Goal: Task Accomplishment & Management: Manage account settings

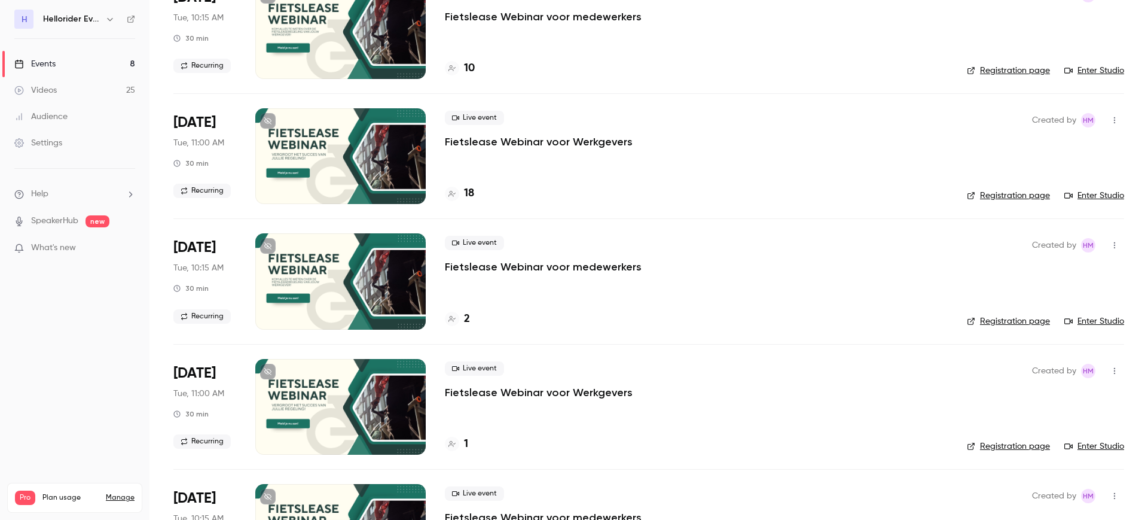
scroll to position [577, 0]
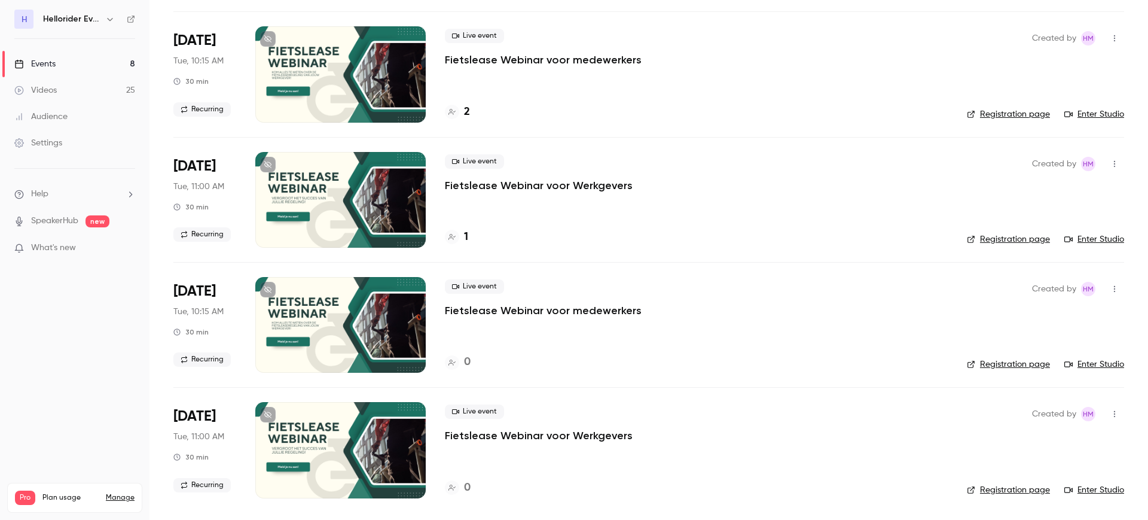
click at [1110, 292] on icon "button" at bounding box center [1115, 289] width 10 height 8
click at [1049, 439] on div "Delete" at bounding box center [1057, 444] width 91 height 12
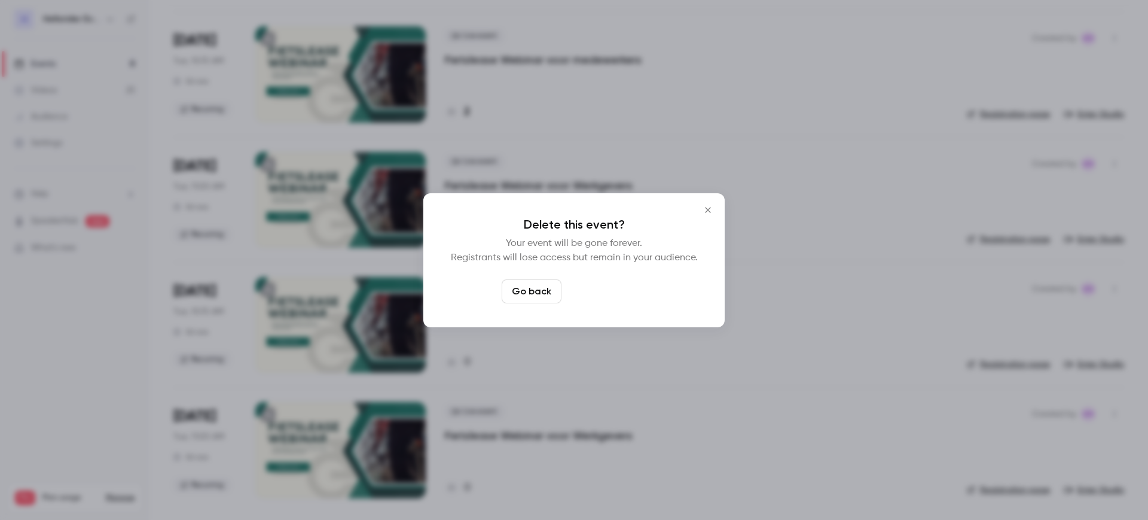
click at [602, 288] on button "Delete event" at bounding box center [606, 291] width 80 height 24
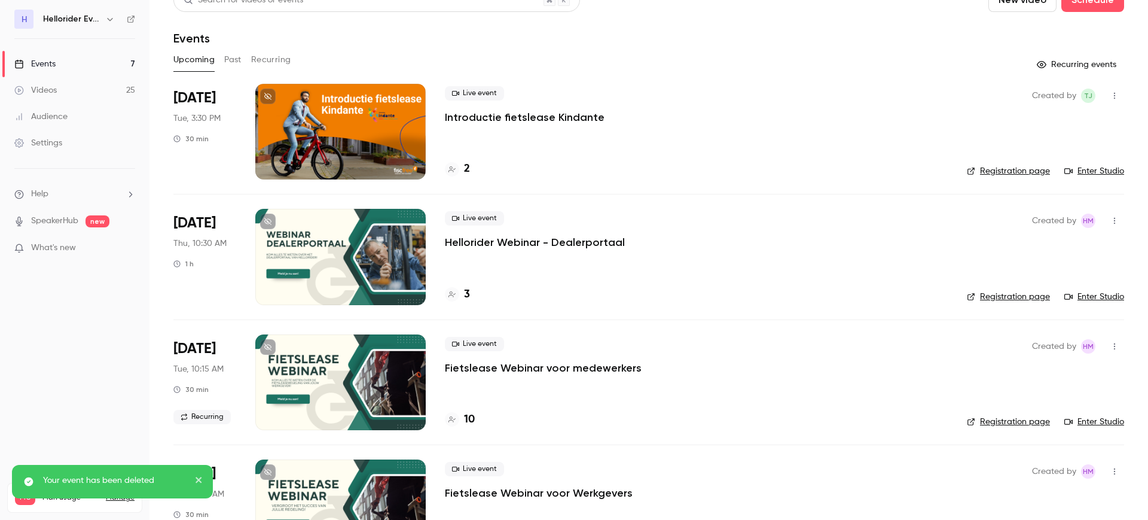
scroll to position [0, 0]
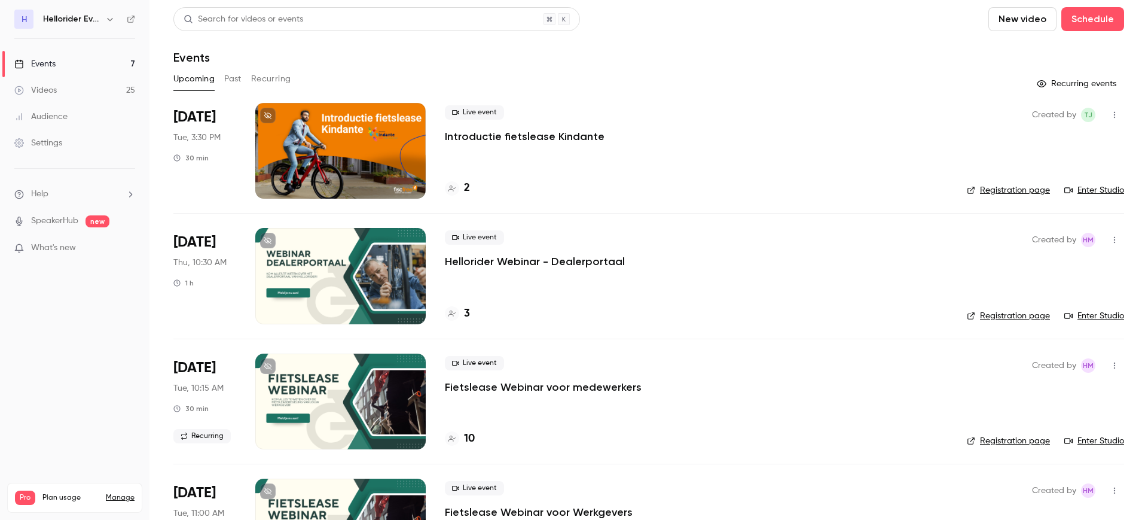
click at [267, 81] on button "Recurring" at bounding box center [271, 78] width 40 height 19
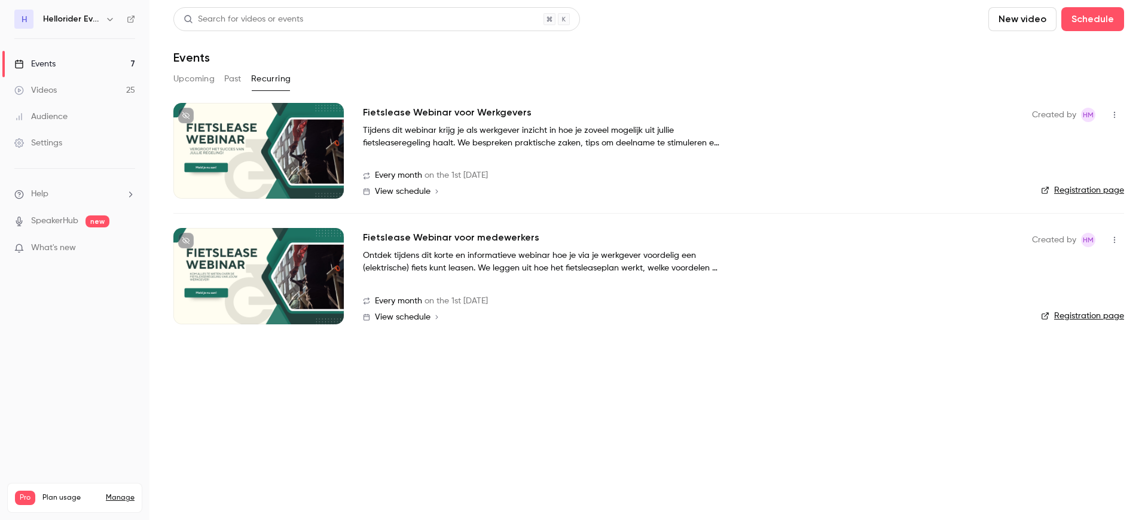
click at [431, 315] on div "View schedule" at bounding box center [407, 317] width 65 height 8
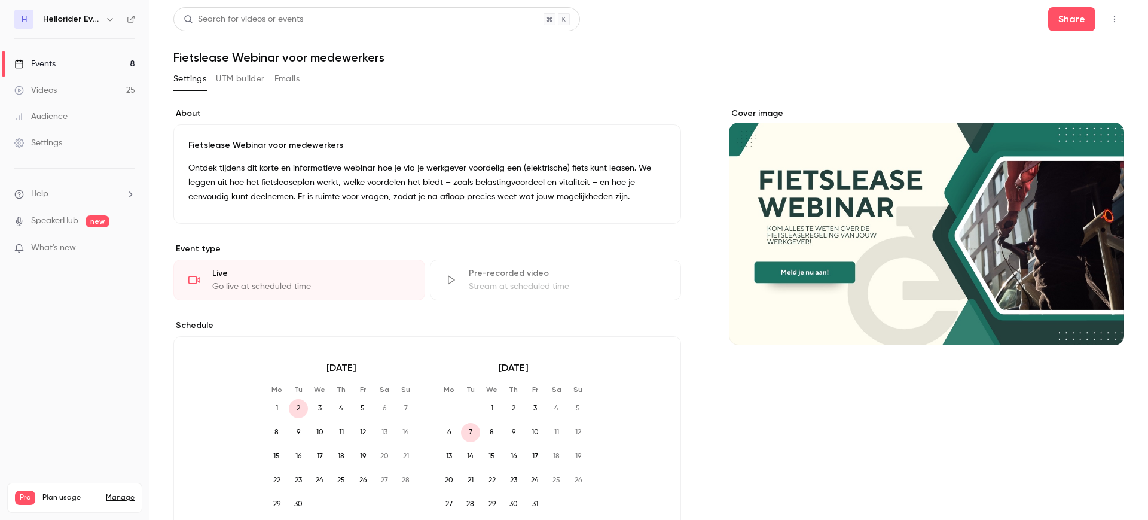
click at [83, 62] on link "Events 8" at bounding box center [74, 64] width 149 height 26
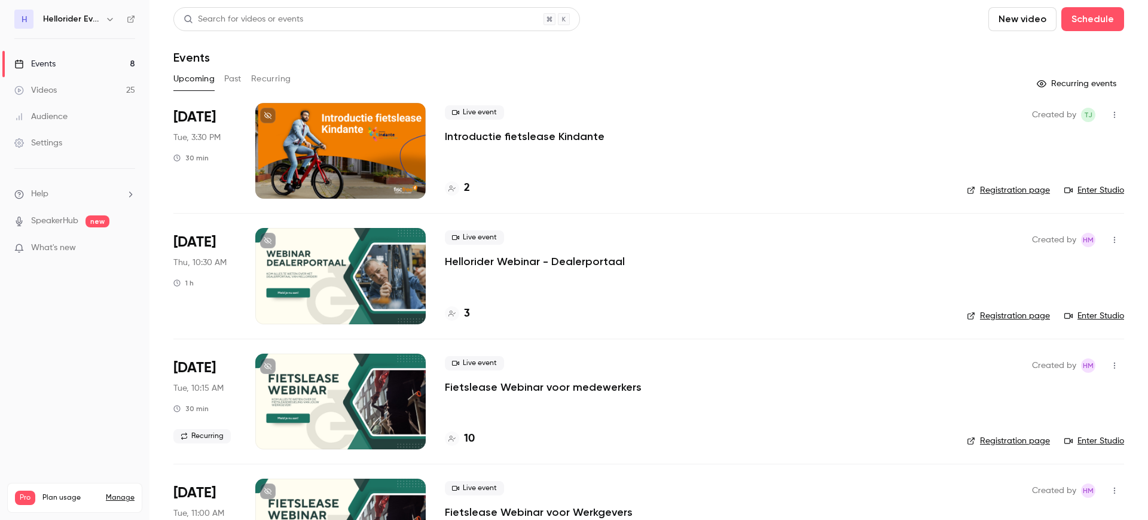
click at [276, 83] on button "Recurring" at bounding box center [271, 78] width 40 height 19
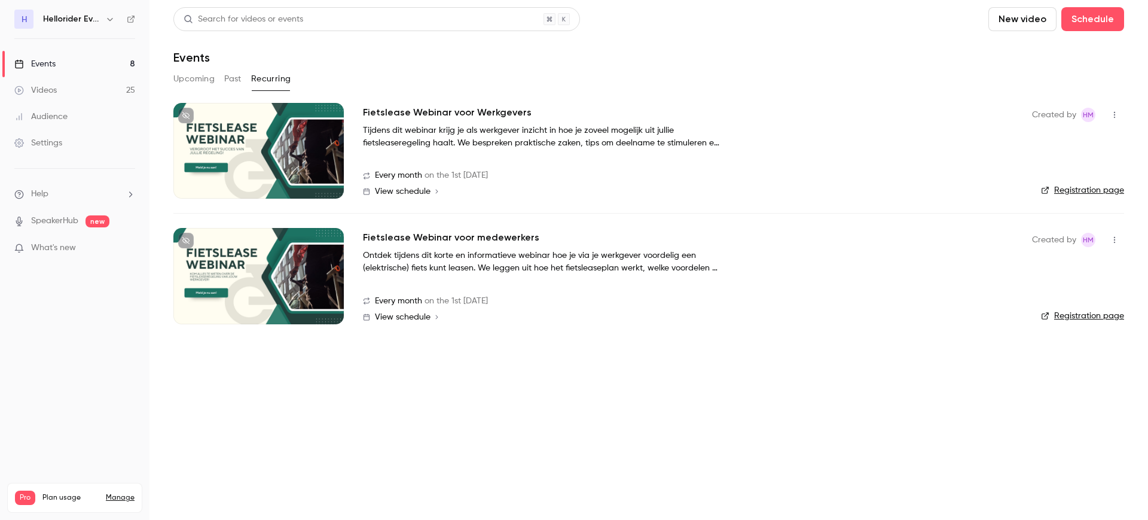
click at [1116, 240] on icon "button" at bounding box center [1115, 240] width 10 height 8
drag, startPoint x: 1056, startPoint y: 237, endPoint x: 1050, endPoint y: 239, distance: 6.2
click at [1055, 237] on div at bounding box center [574, 260] width 1148 height 520
click at [475, 234] on h2 "Fietslease Webinar voor medewerkers" at bounding box center [451, 237] width 176 height 14
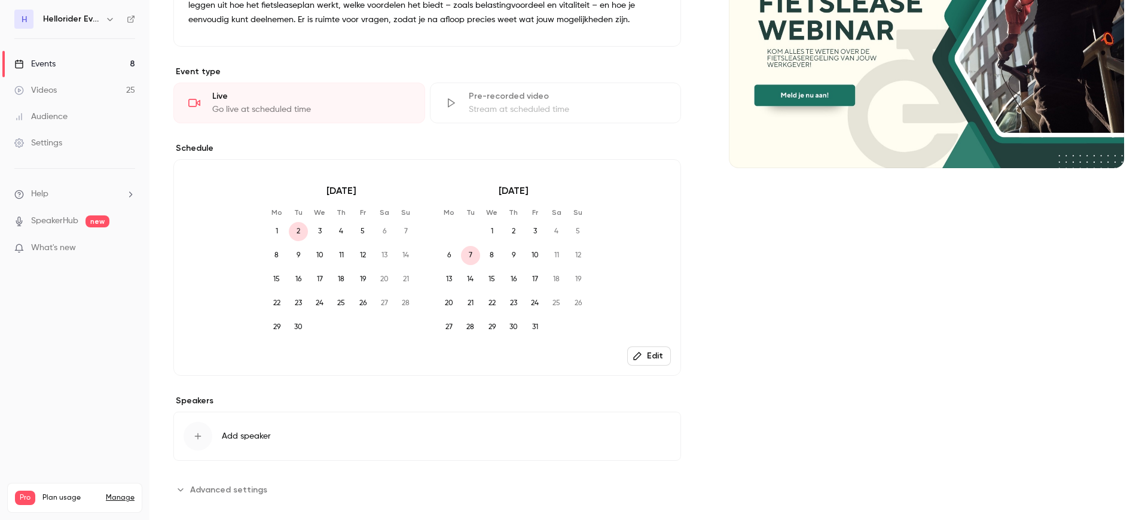
scroll to position [192, 0]
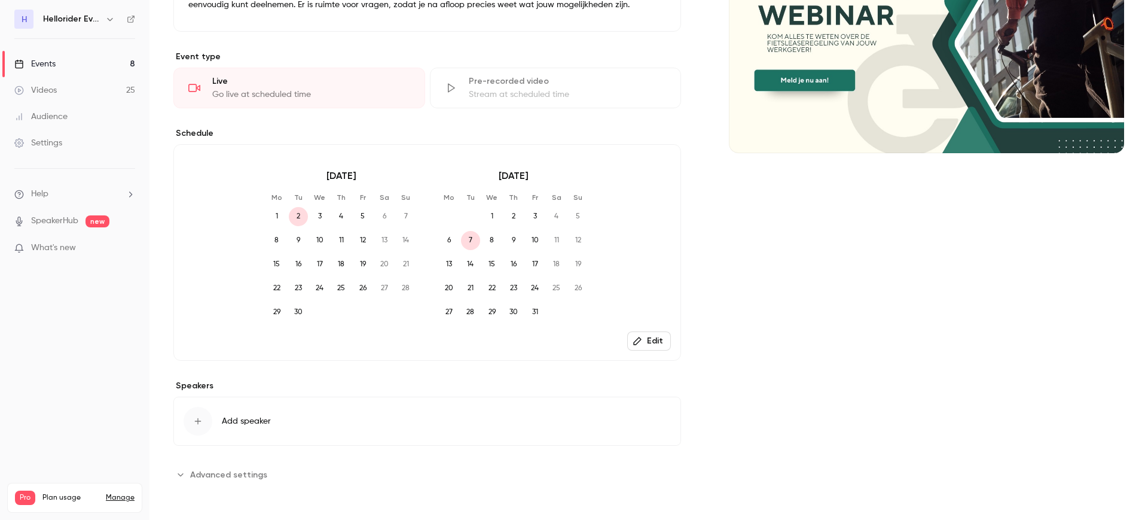
click at [640, 340] on button "Edit" at bounding box center [649, 340] width 44 height 19
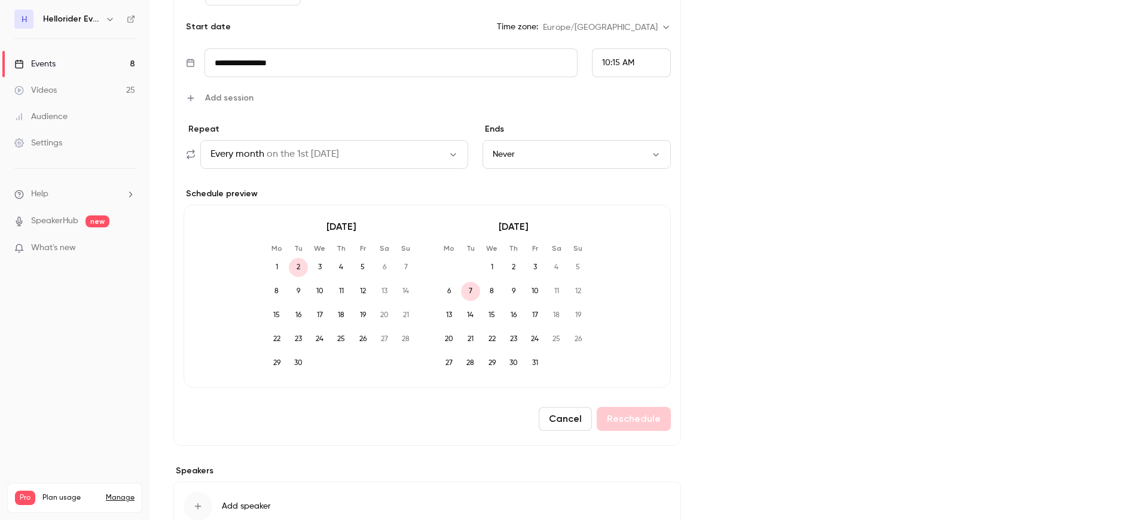
scroll to position [416, 0]
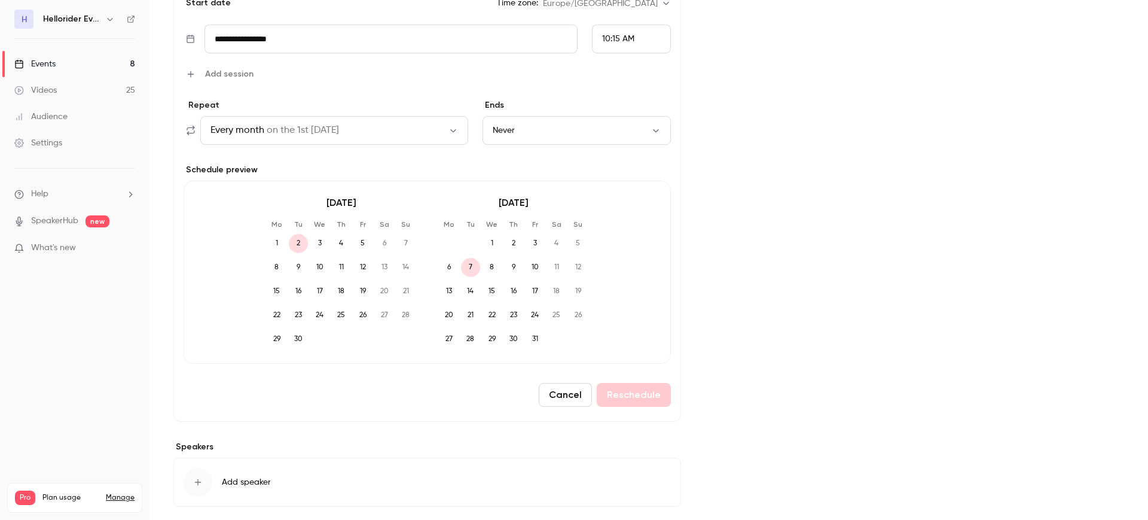
click at [538, 135] on button "Never" at bounding box center [576, 130] width 188 height 29
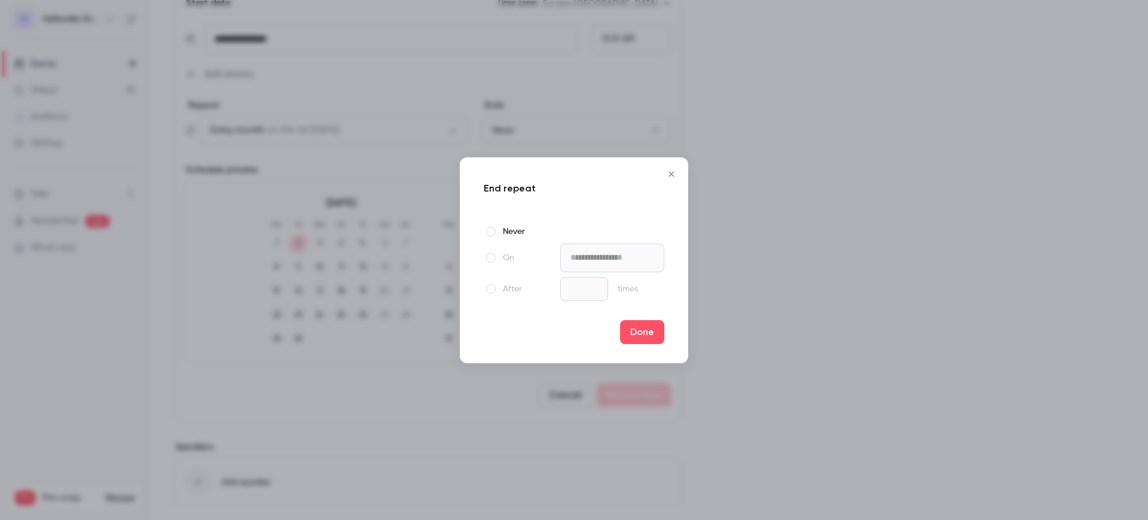
click at [492, 285] on div at bounding box center [491, 289] width 14 height 14
click at [568, 286] on input "*" at bounding box center [584, 289] width 48 height 24
click at [490, 259] on div at bounding box center [491, 258] width 14 height 14
click at [616, 260] on input "**********" at bounding box center [612, 257] width 104 height 29
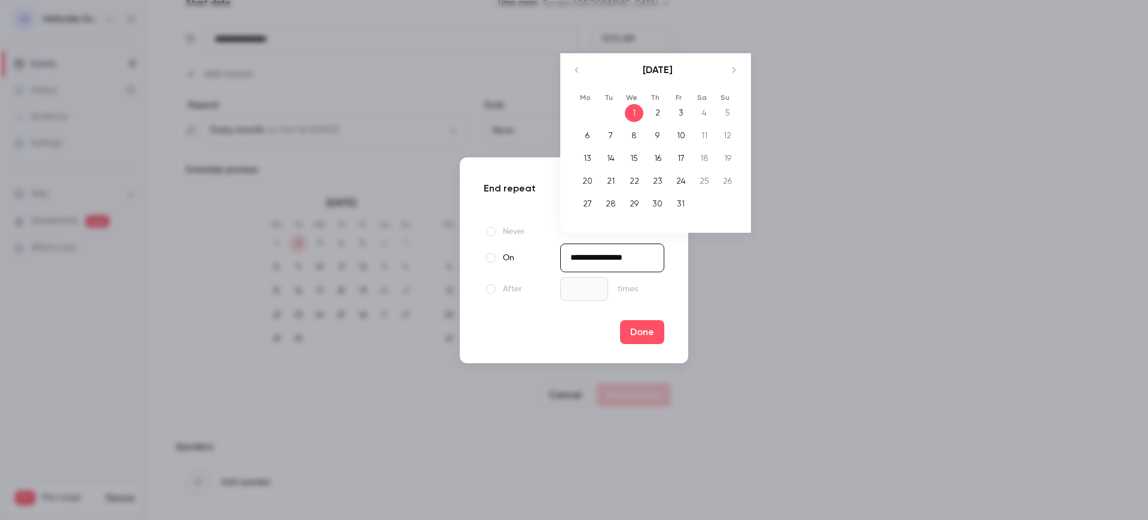
click at [726, 69] on icon "Move forward to switch to the next month." at bounding box center [733, 70] width 14 height 14
click at [721, 69] on div "[DATE]" at bounding box center [657, 76] width 168 height 46
click at [732, 71] on icon "Move forward to switch to the next month." at bounding box center [733, 70] width 14 height 14
click at [586, 111] on div "1" at bounding box center [587, 113] width 19 height 18
type input "**********"
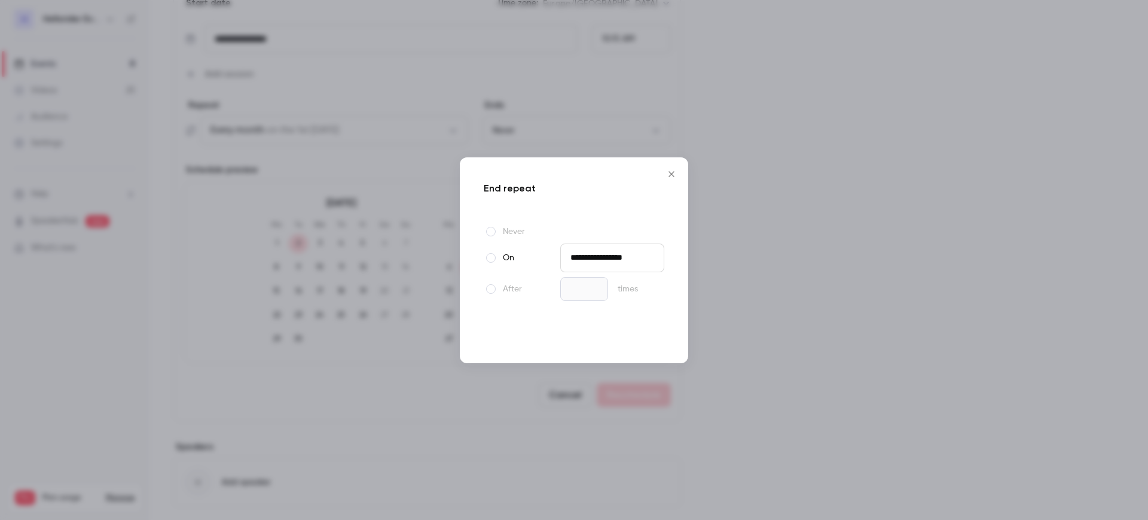
click at [635, 329] on button "Done" at bounding box center [642, 332] width 44 height 24
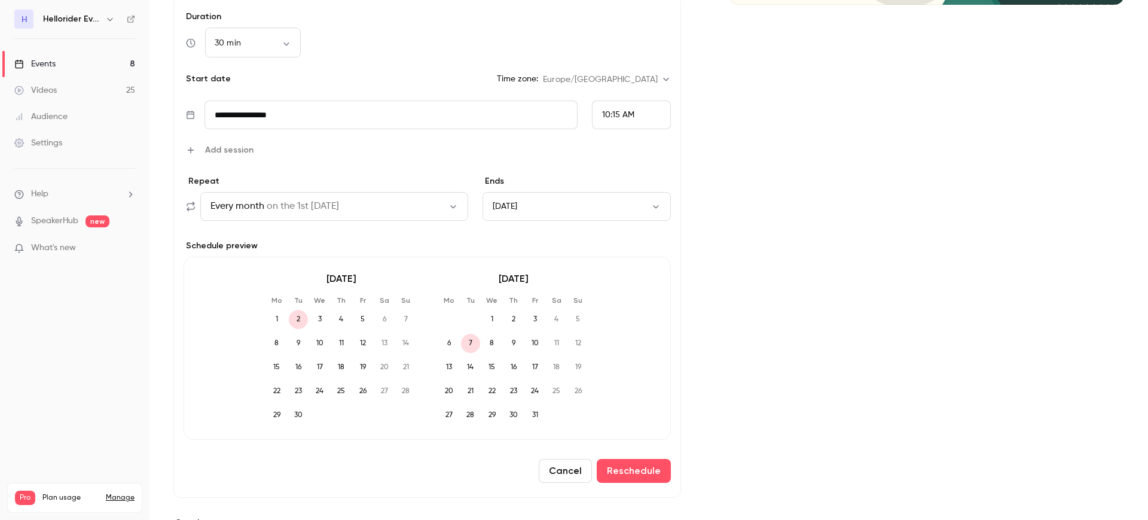
scroll to position [477, 0]
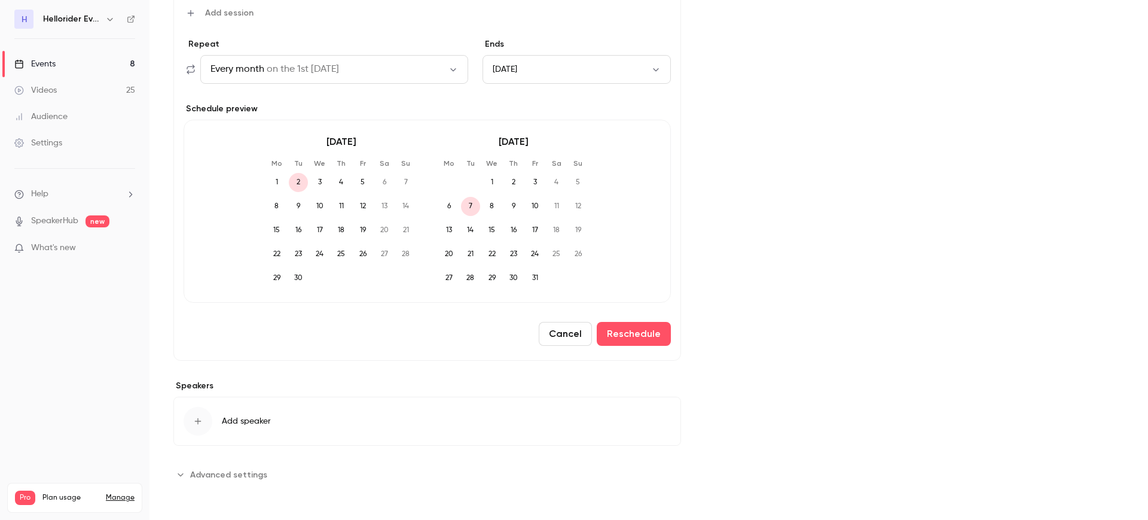
click at [806, 200] on div "Cover image" at bounding box center [926, 57] width 395 height 853
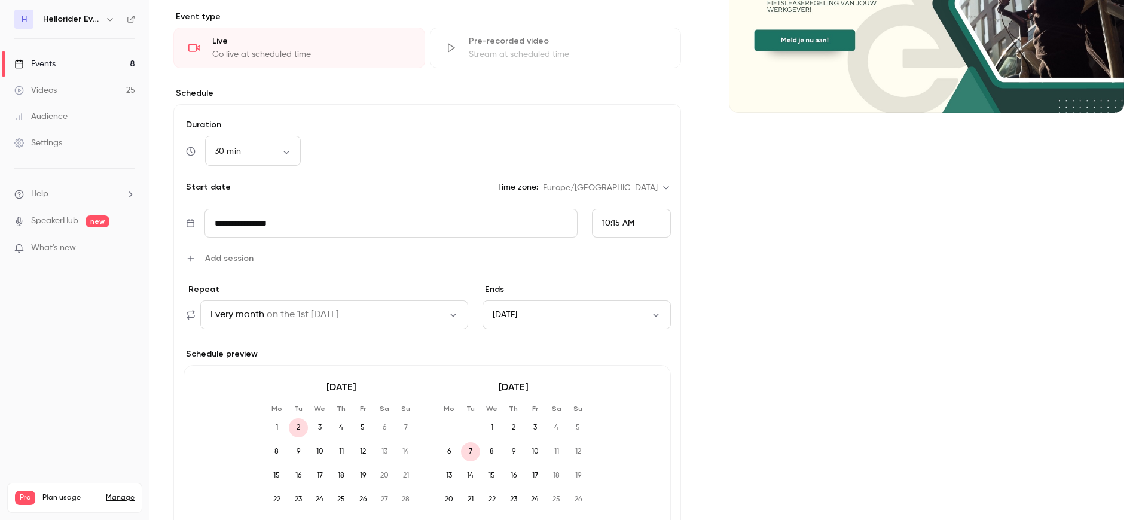
scroll to position [103, 0]
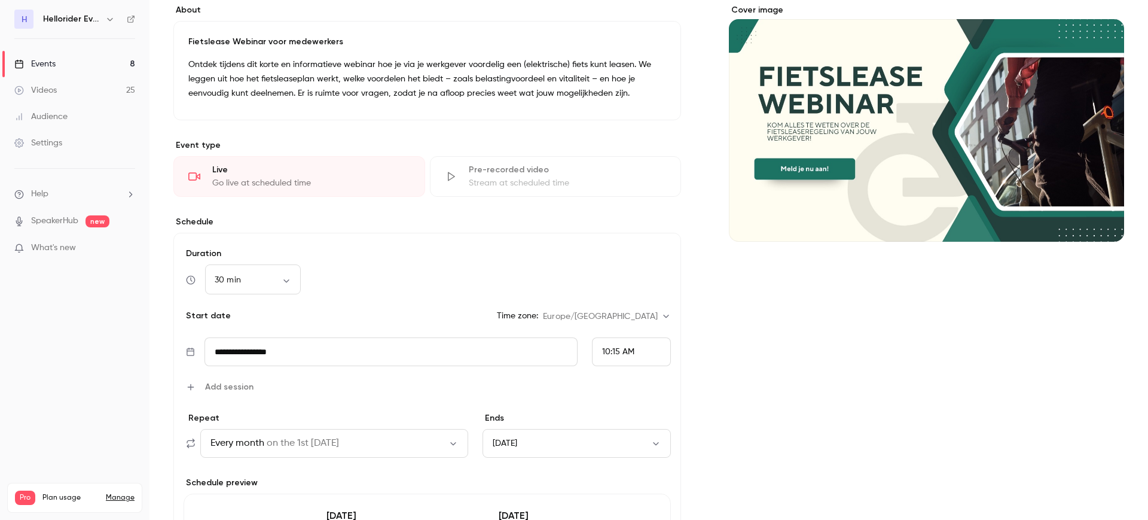
click at [67, 62] on link "Events 8" at bounding box center [74, 64] width 149 height 26
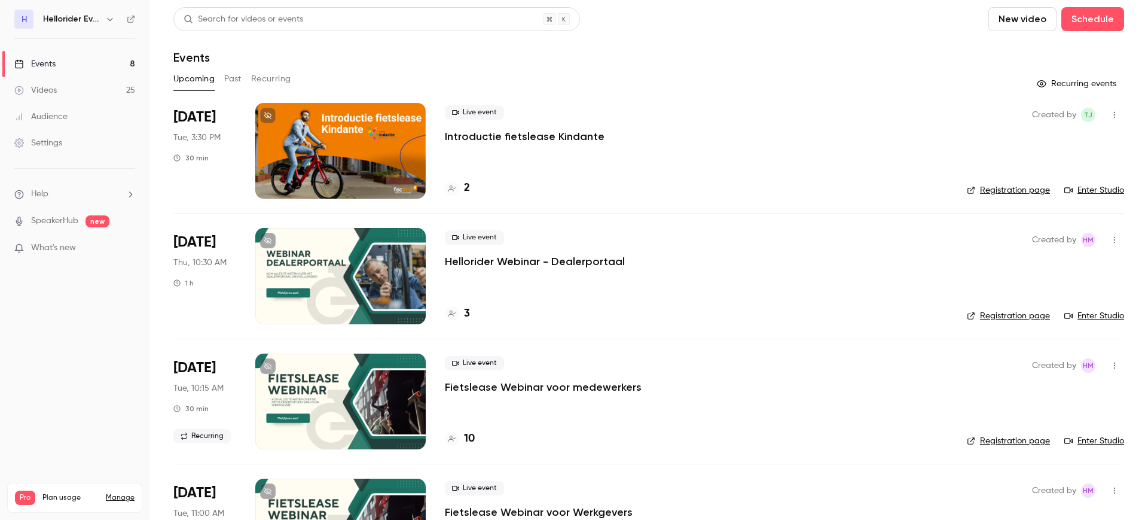
click at [266, 77] on button "Recurring" at bounding box center [271, 78] width 40 height 19
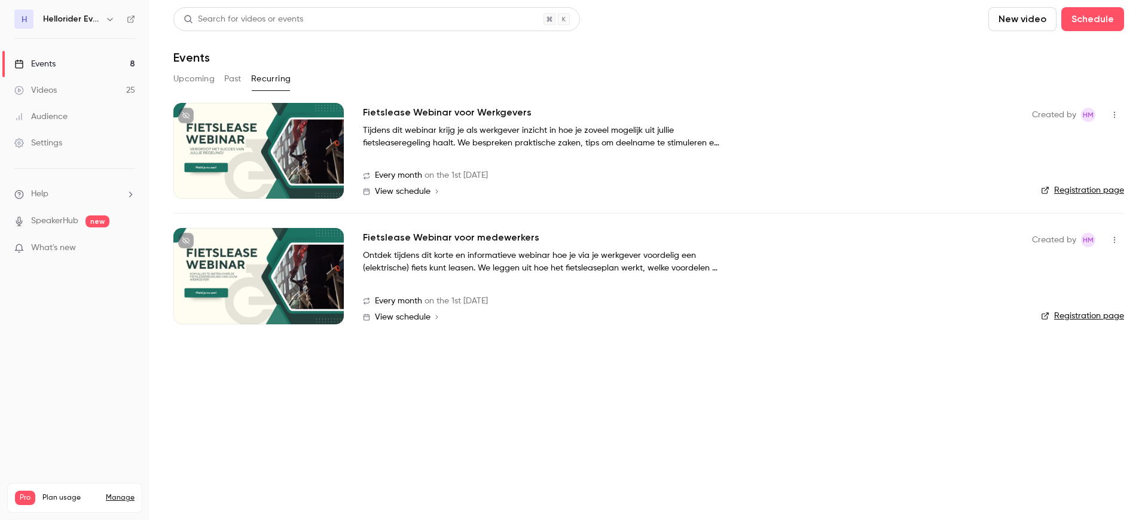
click at [415, 314] on span "View schedule" at bounding box center [403, 317] width 56 height 8
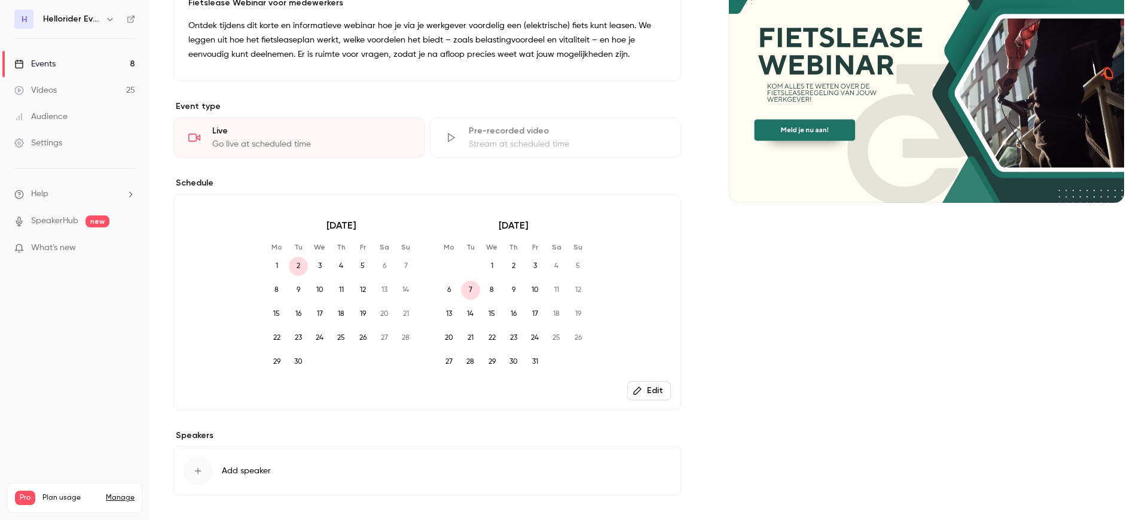
scroll to position [192, 0]
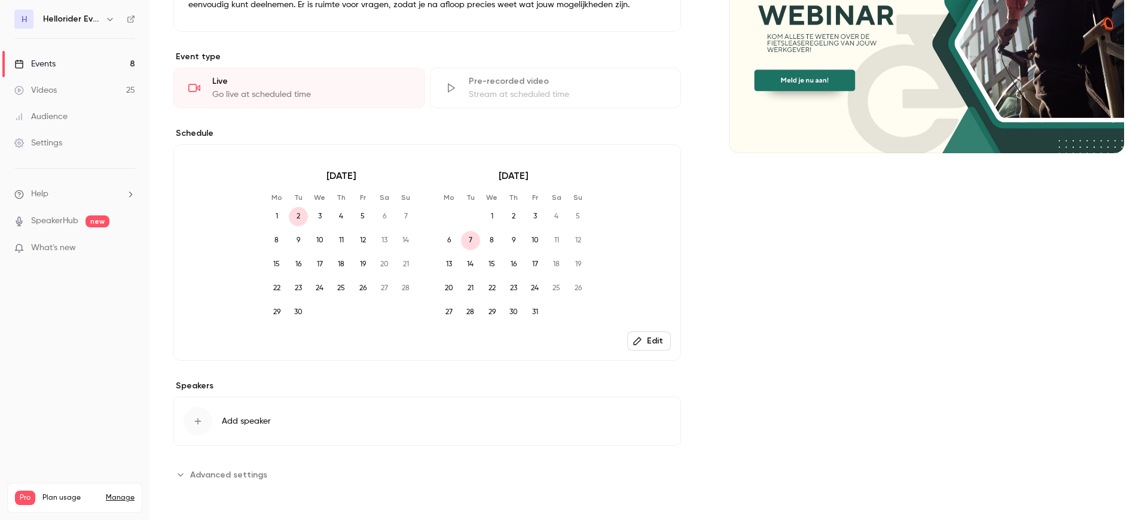
click at [633, 337] on icon "button" at bounding box center [638, 341] width 10 height 10
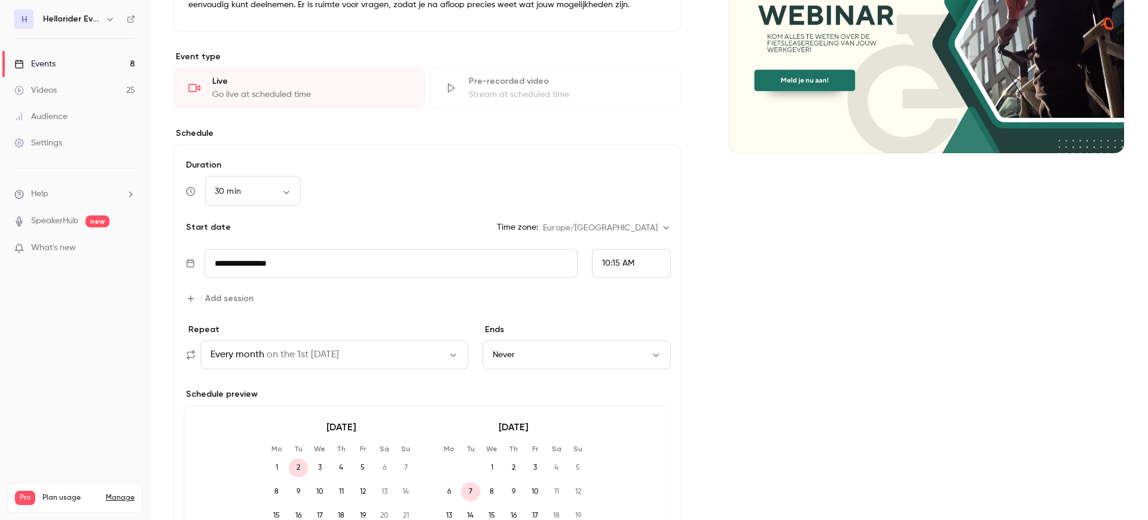
click at [505, 353] on button "Never" at bounding box center [576, 354] width 188 height 29
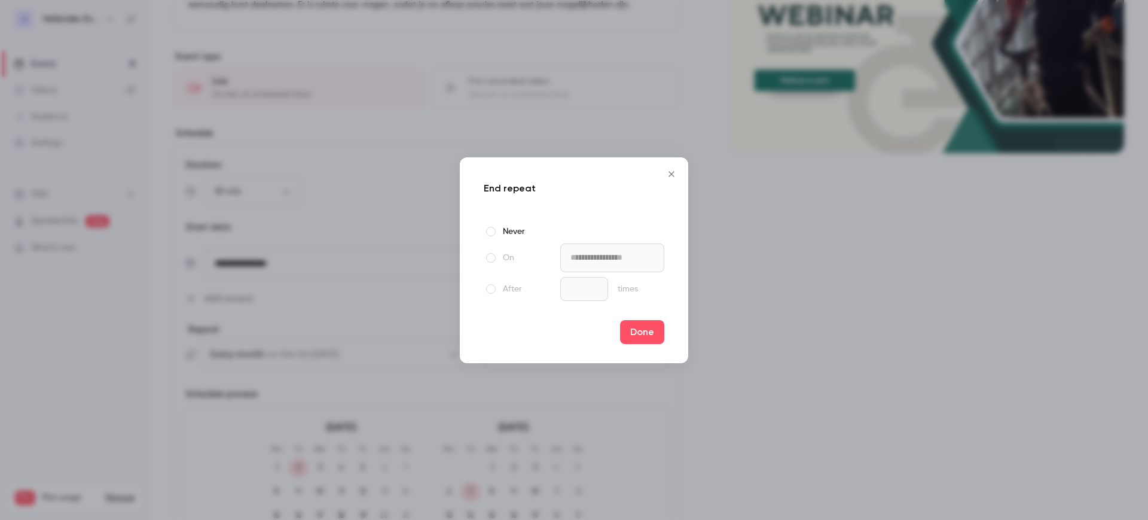
click at [488, 262] on div at bounding box center [491, 258] width 14 height 14
click at [492, 290] on div at bounding box center [491, 289] width 14 height 14
click at [486, 258] on span at bounding box center [491, 258] width 10 height 10
click at [585, 259] on input "**********" at bounding box center [612, 257] width 104 height 29
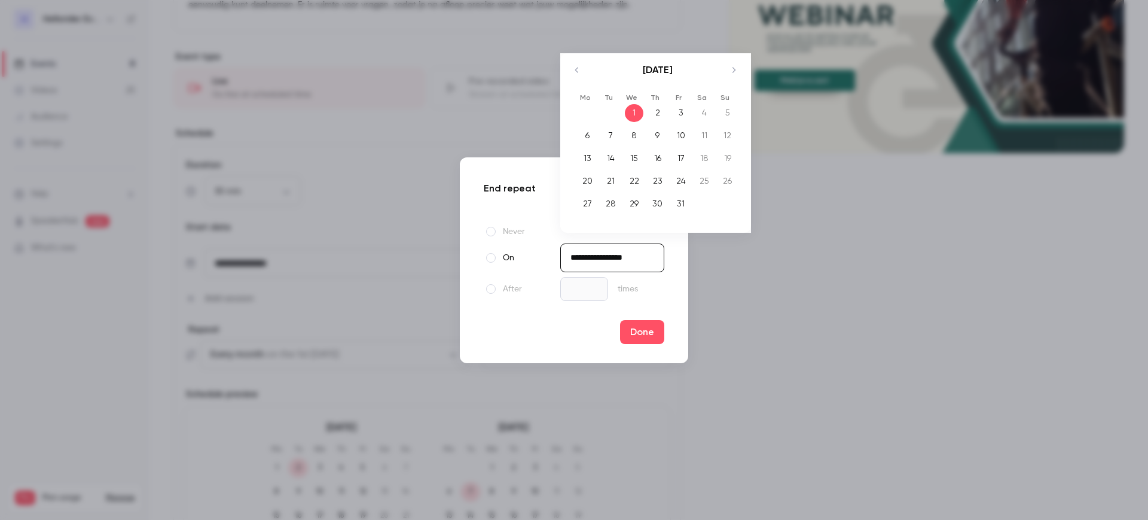
click at [720, 76] on div "[DATE]" at bounding box center [657, 76] width 168 height 46
click at [726, 72] on icon "Move forward to switch to the next month." at bounding box center [733, 70] width 14 height 14
click at [587, 108] on div "1" at bounding box center [587, 113] width 19 height 18
type input "**********"
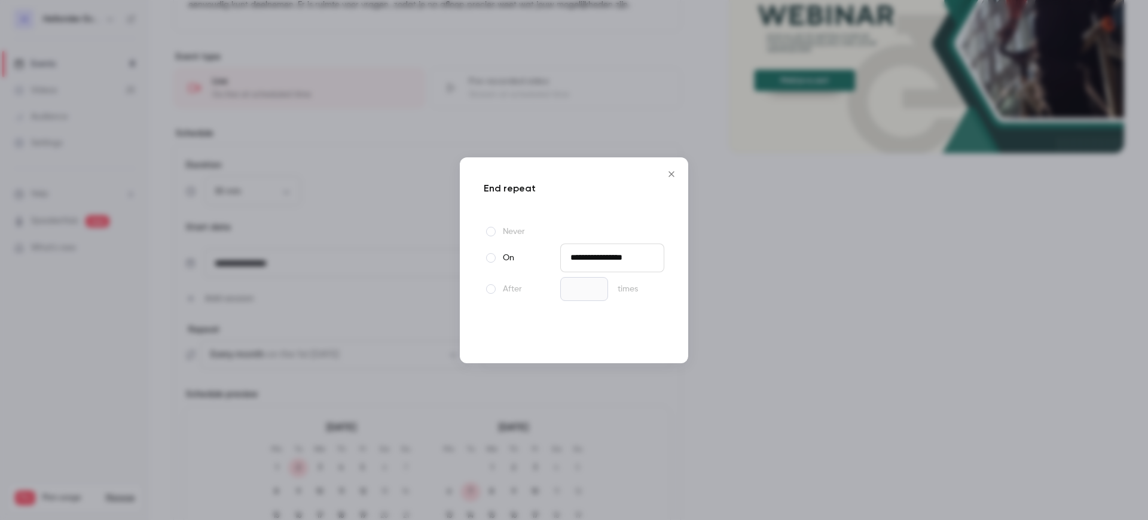
click at [646, 326] on button "Done" at bounding box center [642, 332] width 44 height 24
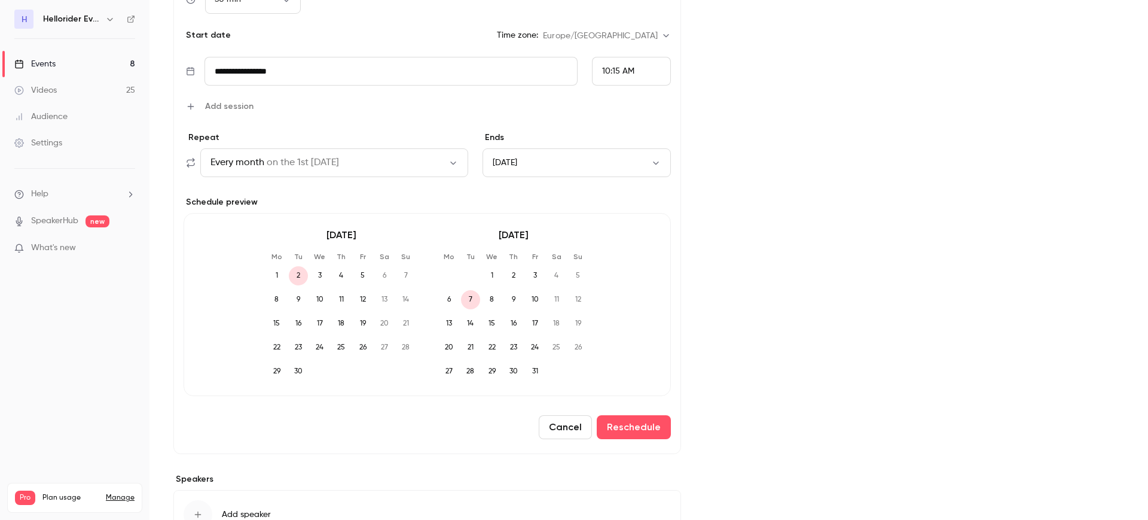
scroll to position [477, 0]
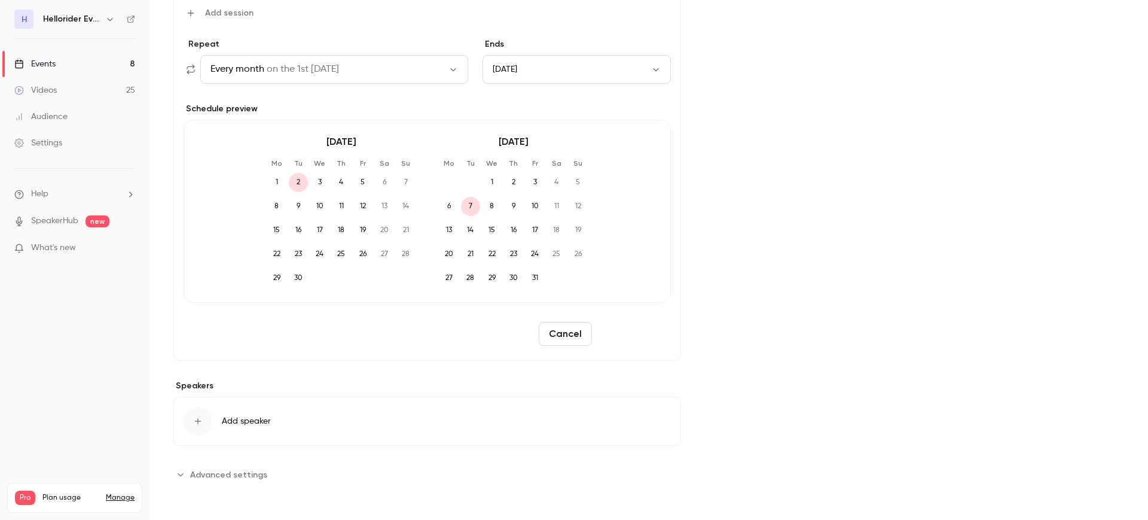
click at [643, 338] on button "Reschedule" at bounding box center [634, 334] width 74 height 24
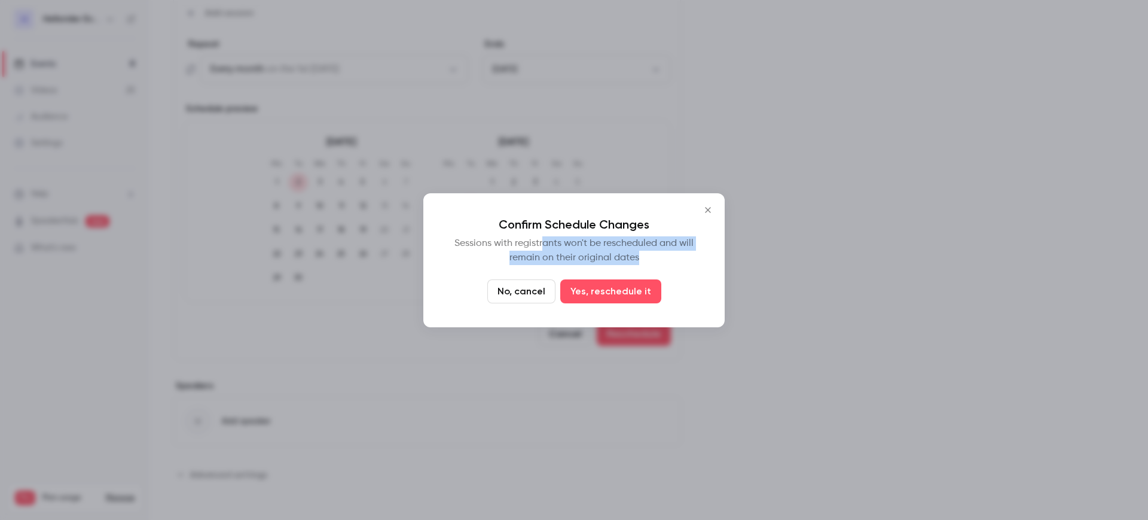
drag, startPoint x: 542, startPoint y: 240, endPoint x: 654, endPoint y: 254, distance: 113.3
click at [654, 254] on p "Sessions with registrants won't be rescheduled and will remain on their origina…" at bounding box center [573, 250] width 253 height 29
click at [648, 256] on p "Sessions with registrants won't be rescheduled and will remain on their origina…" at bounding box center [573, 250] width 253 height 29
drag, startPoint x: 514, startPoint y: 224, endPoint x: 633, endPoint y: 231, distance: 119.8
click at [633, 231] on div "Confirm Schedule Changes Sessions with registrants won't be rescheduled and wil…" at bounding box center [573, 260] width 301 height 134
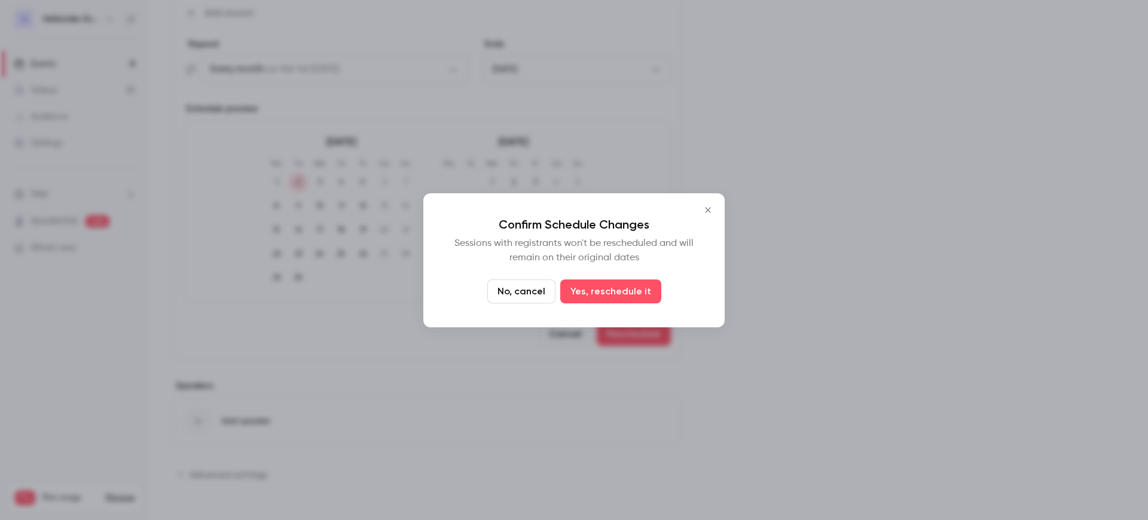
click at [621, 236] on p "Sessions with registrants won't be rescheduled and will remain on their origina…" at bounding box center [573, 250] width 253 height 29
click at [634, 292] on button "Yes, reschedule it" at bounding box center [610, 291] width 101 height 24
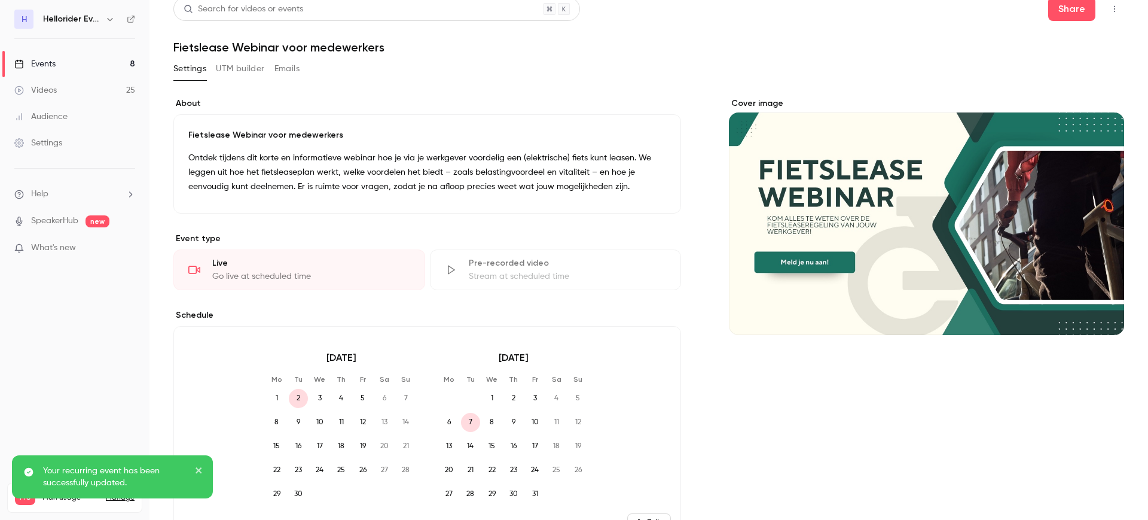
scroll to position [0, 0]
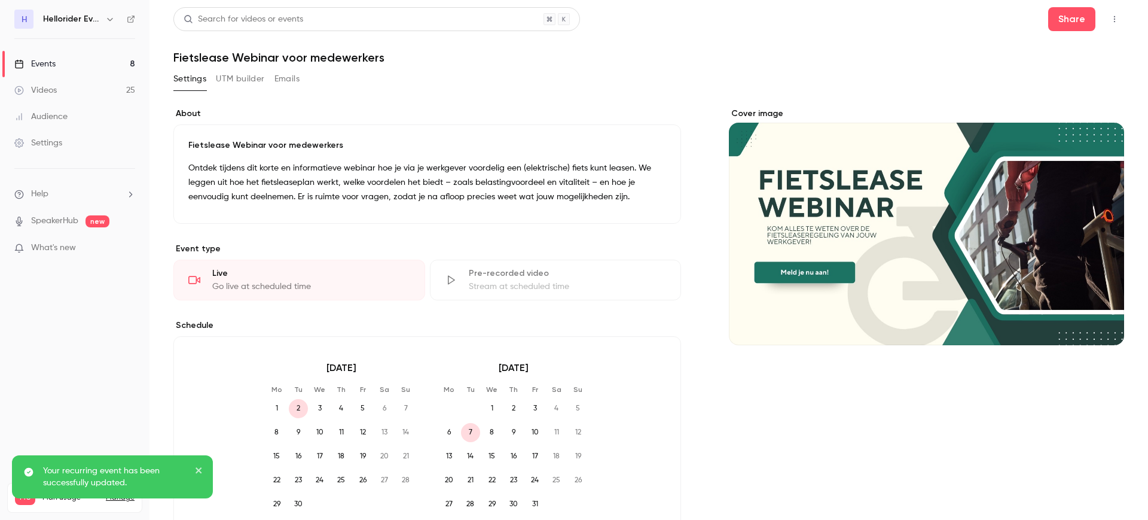
click at [99, 67] on link "Events 8" at bounding box center [74, 64] width 149 height 26
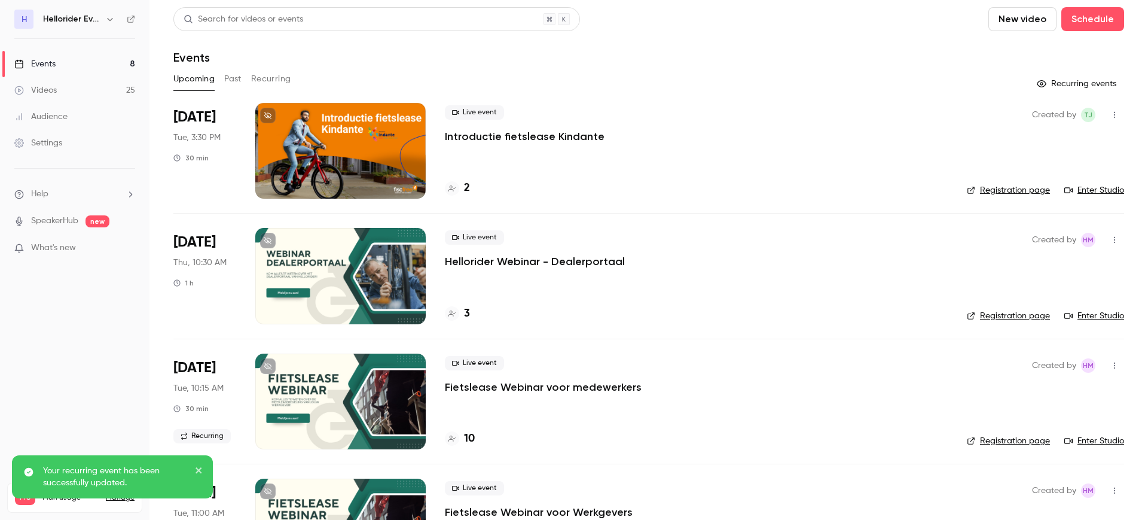
click at [233, 75] on button "Past" at bounding box center [232, 78] width 17 height 19
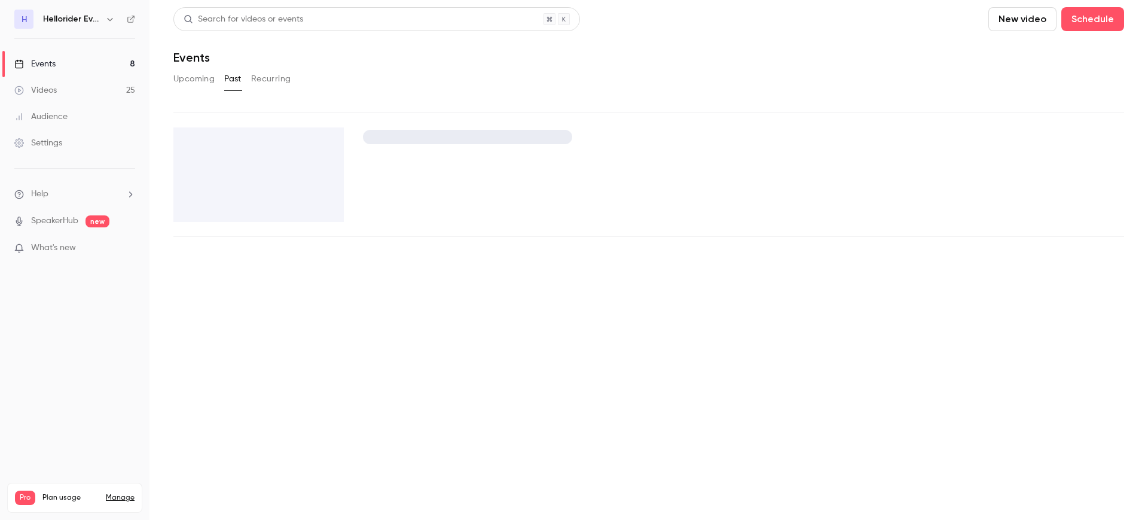
click at [270, 77] on button "Recurring" at bounding box center [271, 78] width 40 height 19
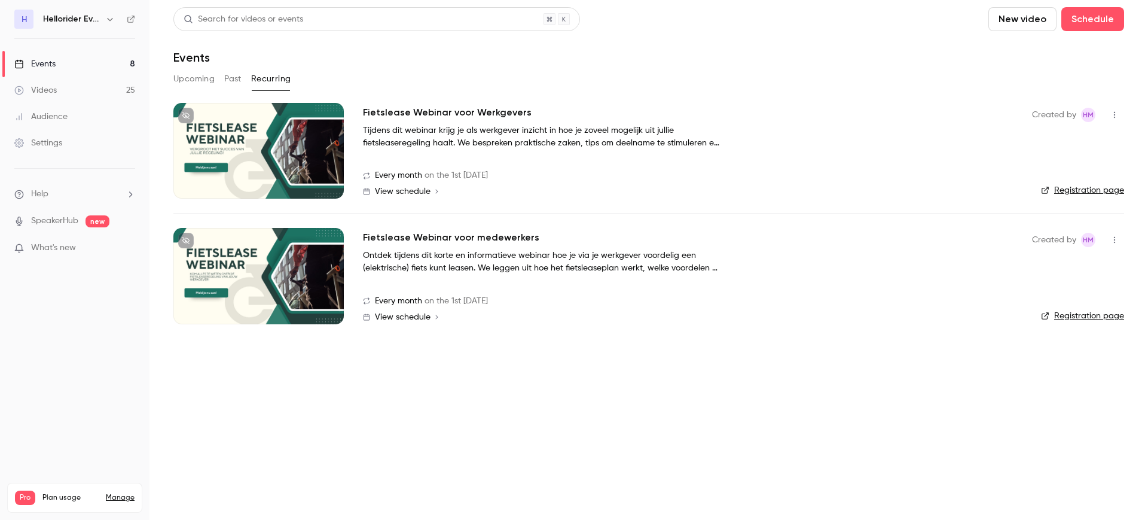
click at [441, 240] on h2 "Fietslease Webinar voor medewerkers" at bounding box center [451, 237] width 176 height 14
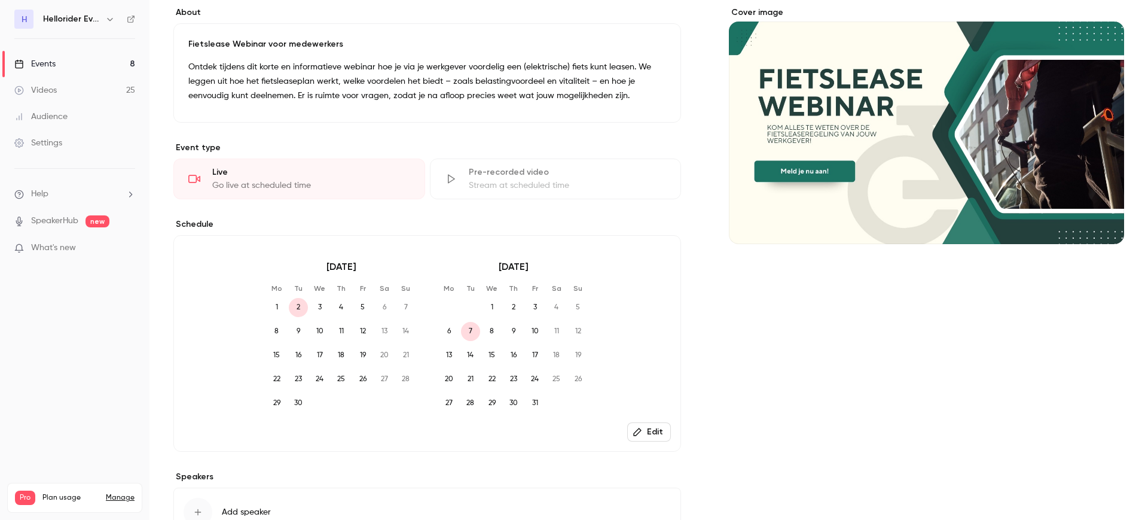
scroll to position [192, 0]
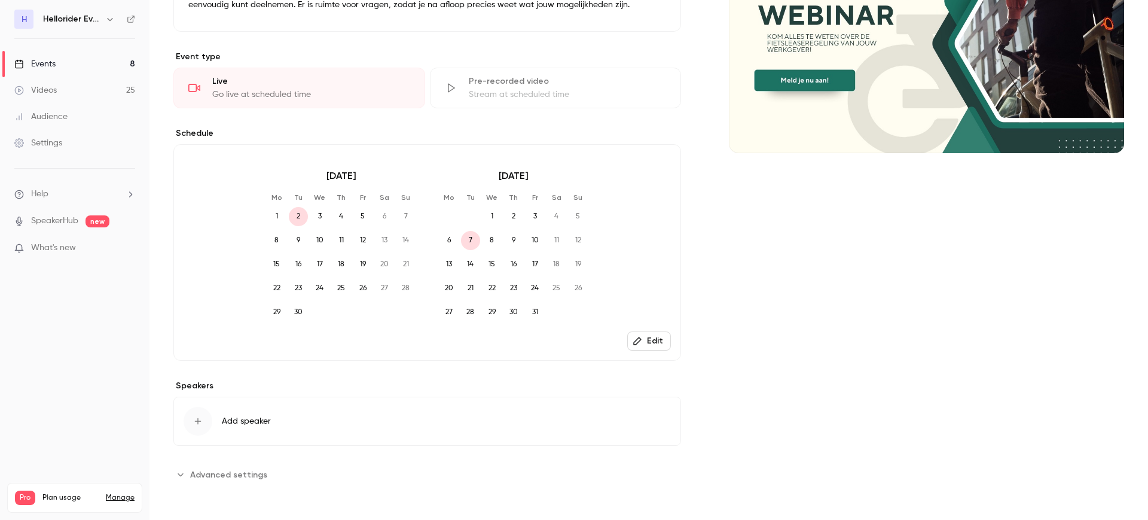
click at [649, 340] on button "Edit" at bounding box center [649, 340] width 44 height 19
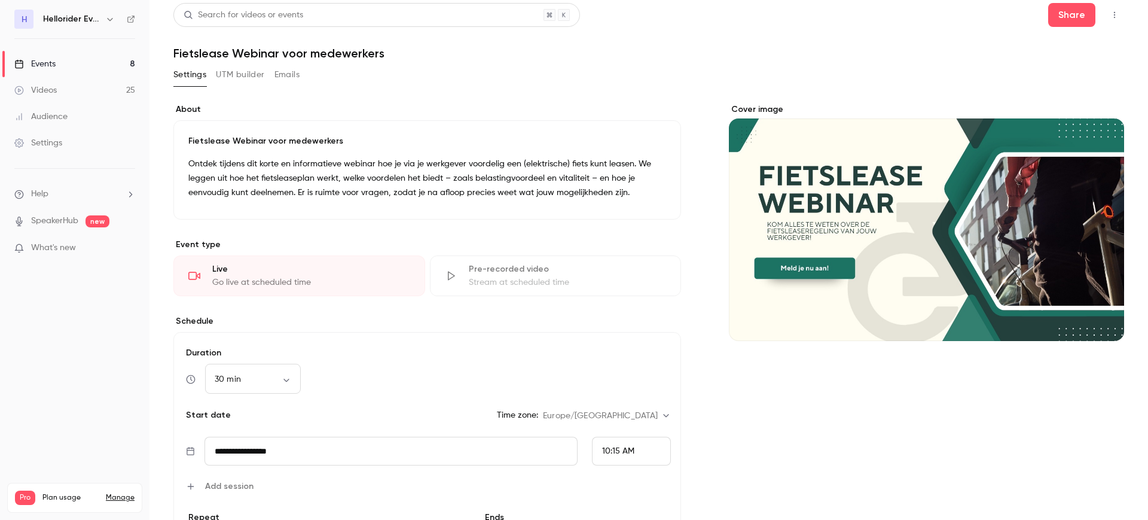
scroll to position [0, 0]
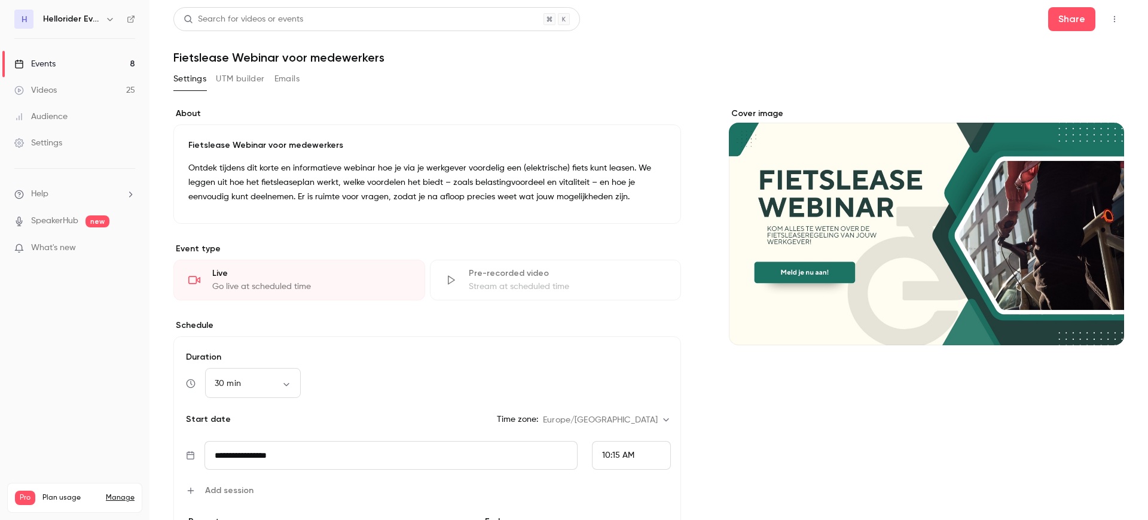
click at [53, 64] on div "Events" at bounding box center [34, 64] width 41 height 12
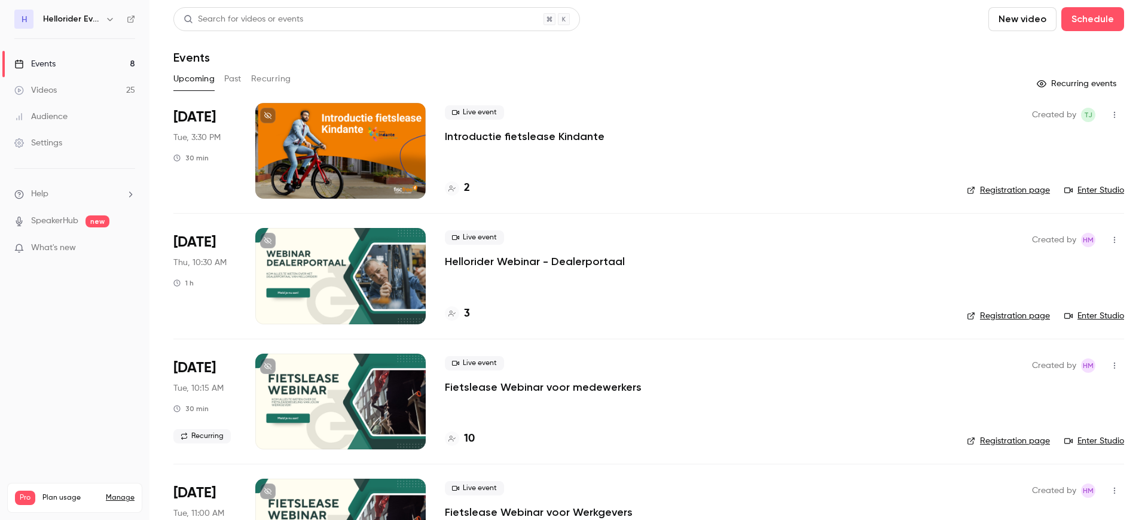
click at [275, 84] on button "Recurring" at bounding box center [271, 78] width 40 height 19
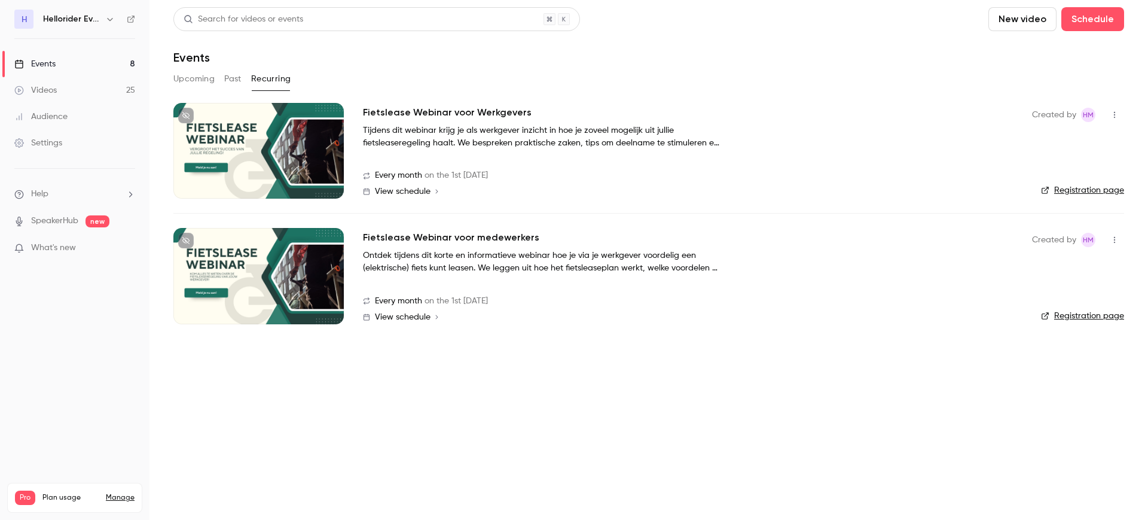
click at [416, 193] on span "View schedule" at bounding box center [403, 191] width 56 height 8
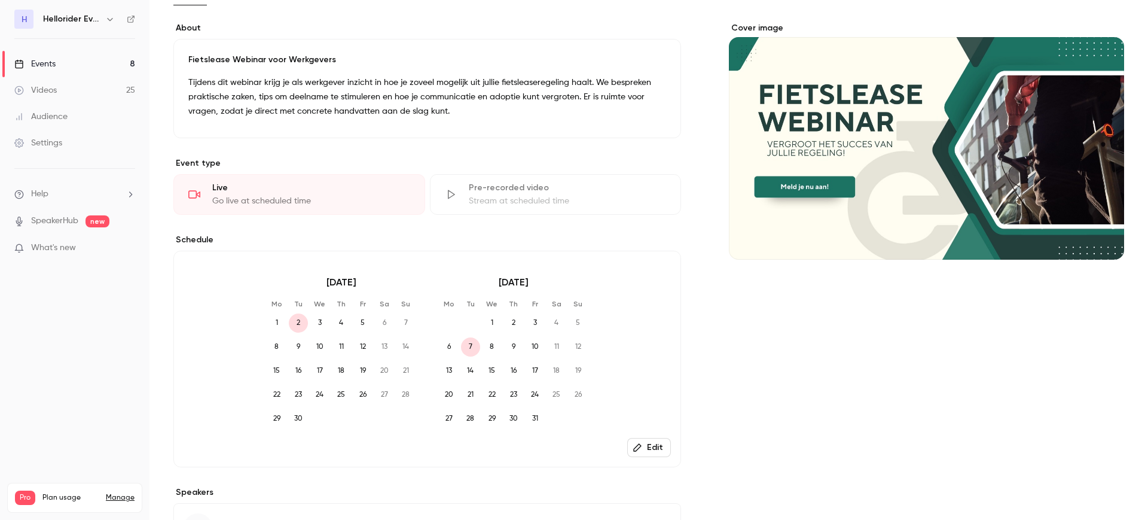
scroll to position [192, 0]
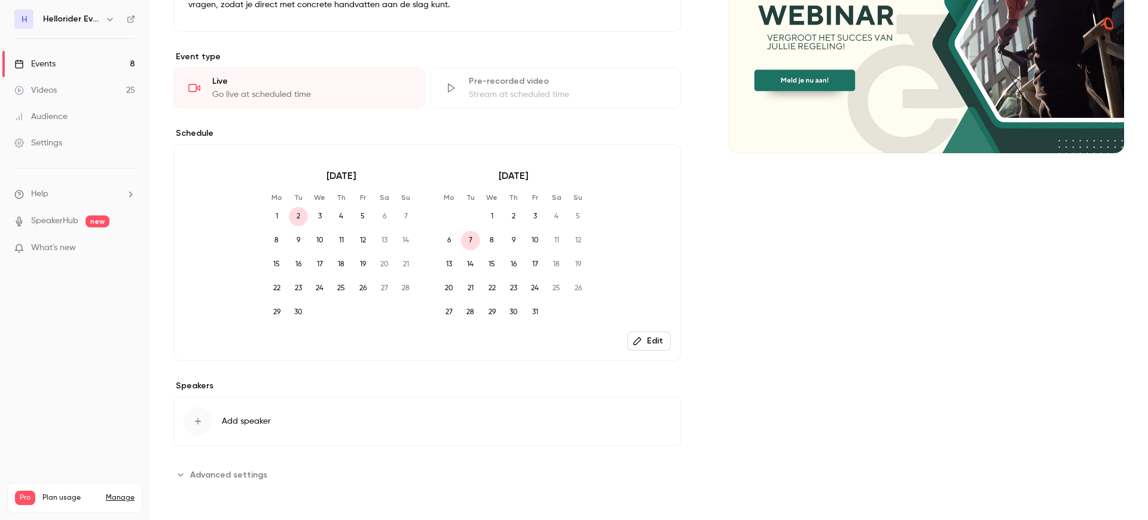
click at [636, 336] on icon "button" at bounding box center [638, 341] width 10 height 10
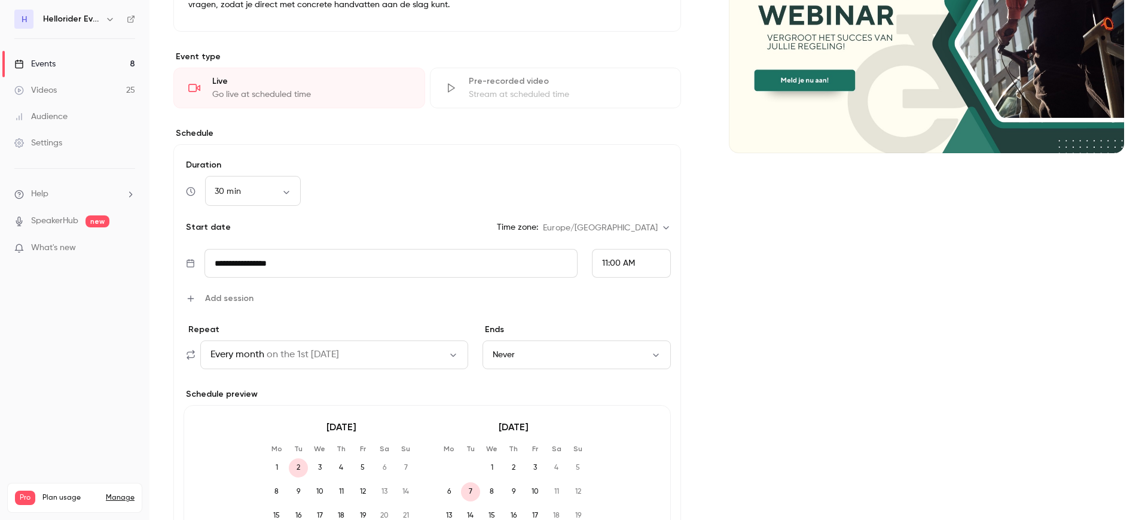
click at [513, 361] on button "Never" at bounding box center [576, 354] width 188 height 29
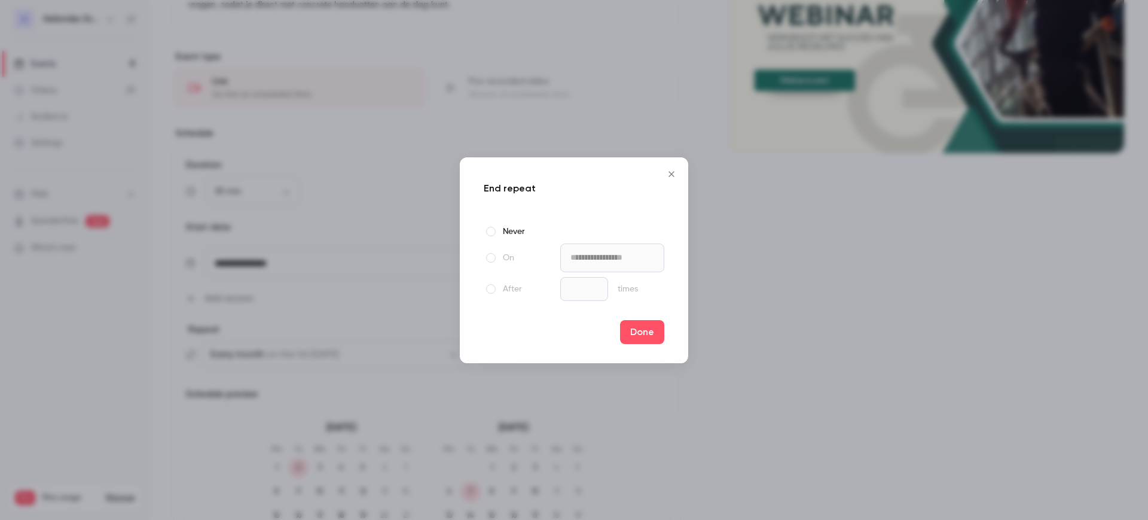
click at [488, 253] on span at bounding box center [491, 258] width 10 height 10
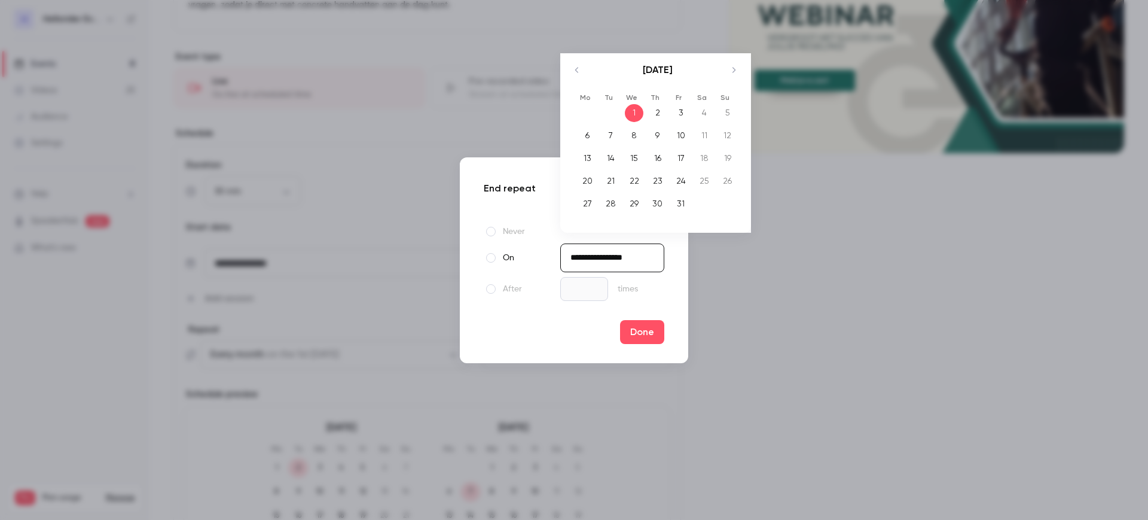
click at [588, 265] on input "**********" at bounding box center [612, 257] width 104 height 29
click at [726, 74] on icon "Move forward to switch to the next month." at bounding box center [733, 70] width 14 height 14
click at [580, 109] on div "1" at bounding box center [587, 113] width 19 height 18
type input "**********"
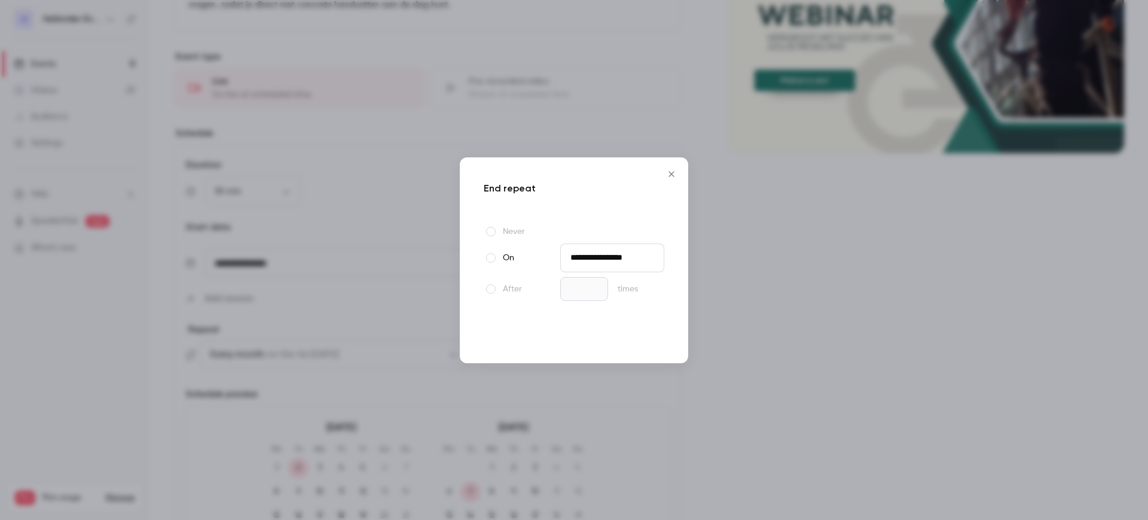
click at [652, 331] on button "Done" at bounding box center [642, 332] width 44 height 24
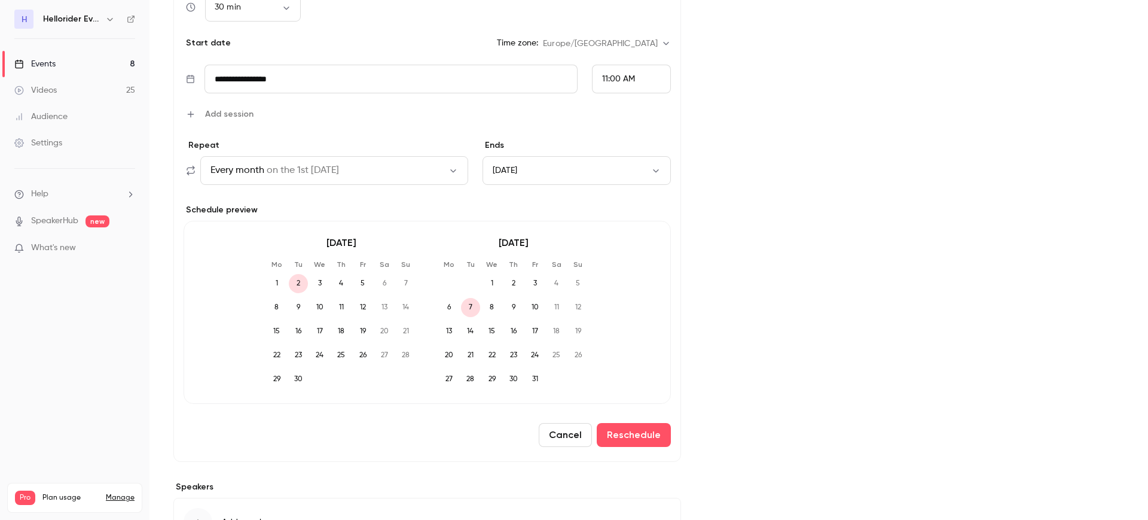
scroll to position [402, 0]
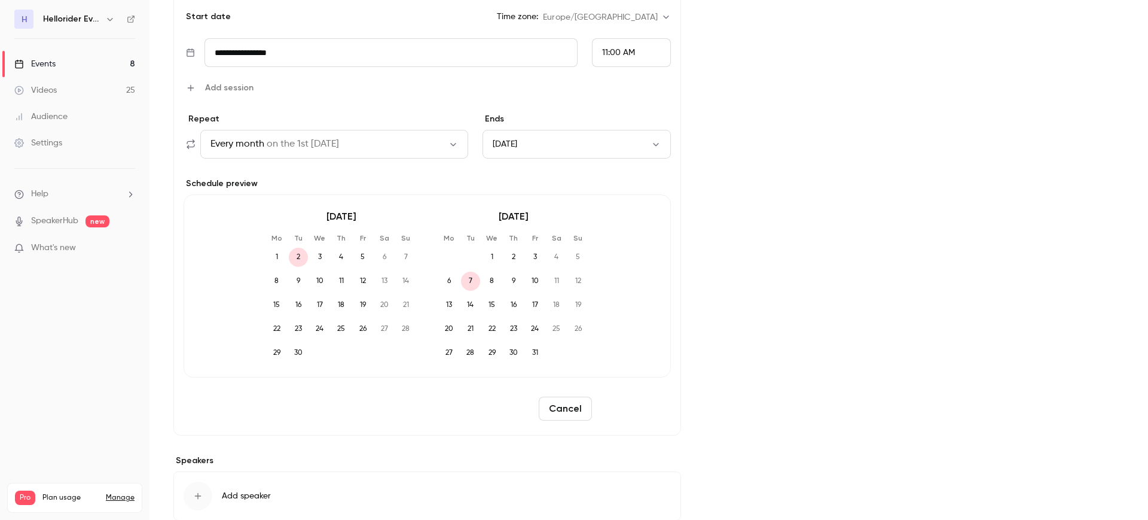
click at [633, 405] on button "Reschedule" at bounding box center [634, 408] width 74 height 24
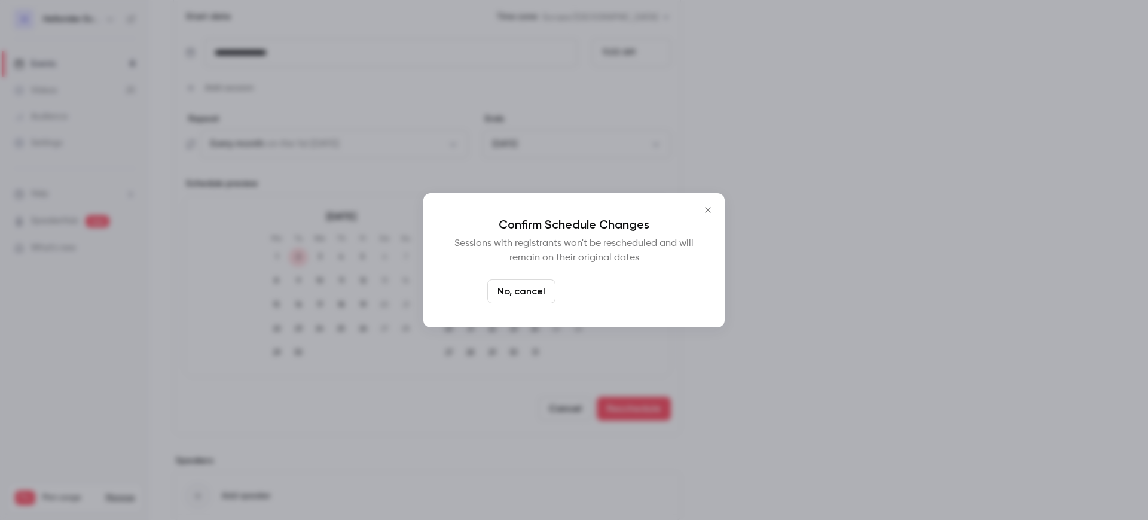
click at [601, 292] on button "Yes, reschedule it" at bounding box center [610, 291] width 101 height 24
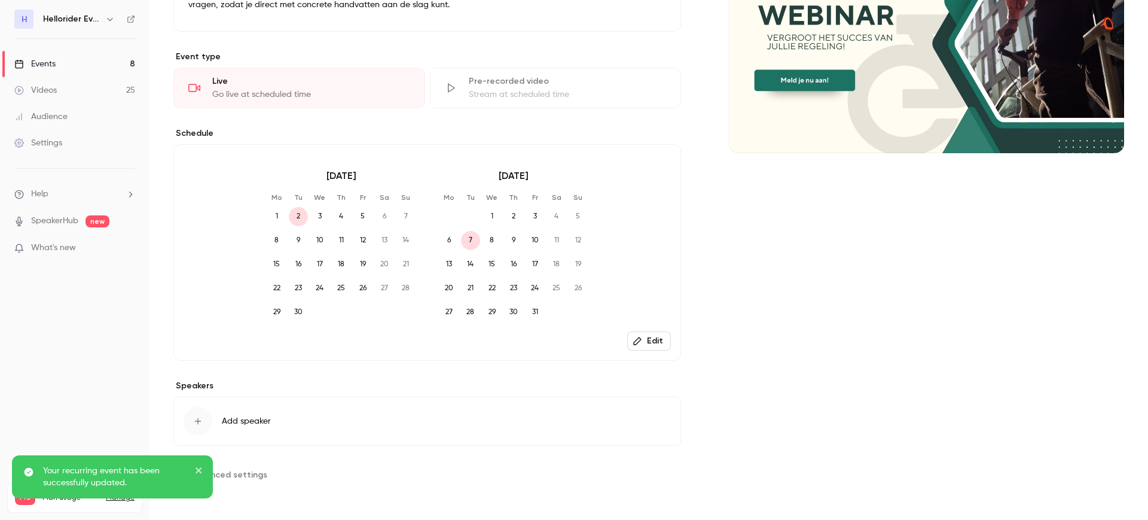
scroll to position [0, 0]
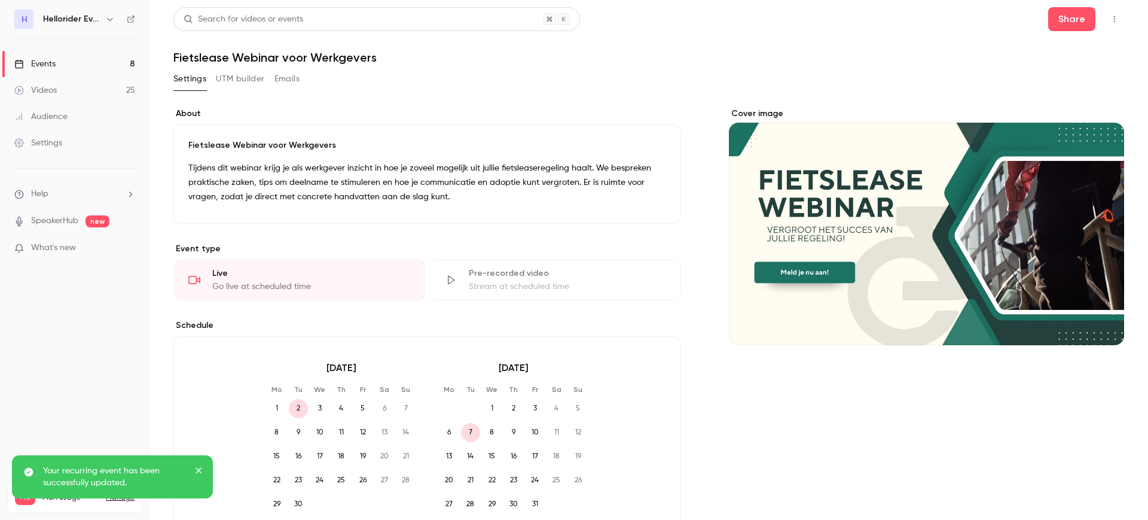
click at [85, 64] on link "Events 8" at bounding box center [74, 64] width 149 height 26
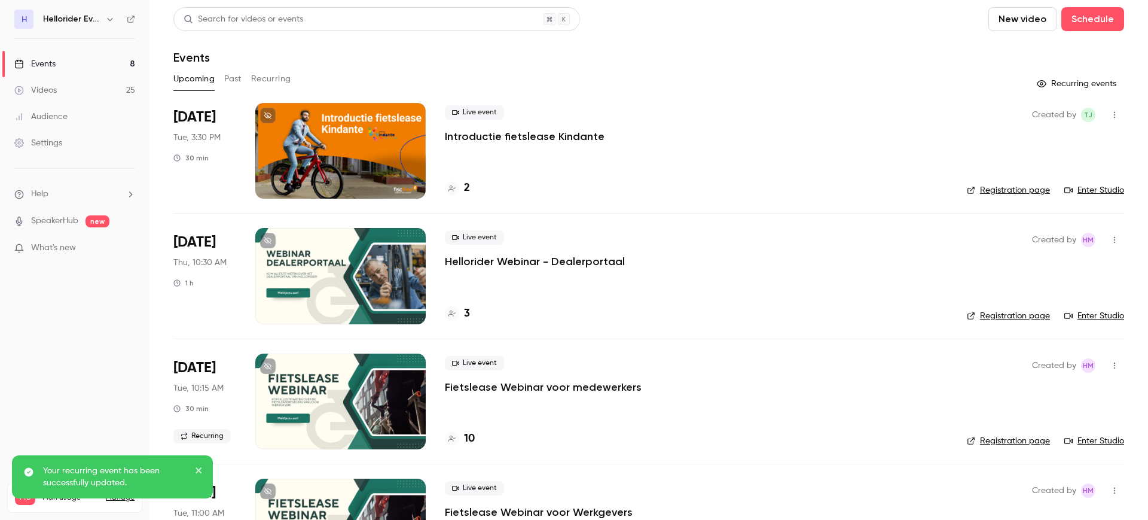
click at [271, 87] on button "Recurring" at bounding box center [271, 78] width 40 height 19
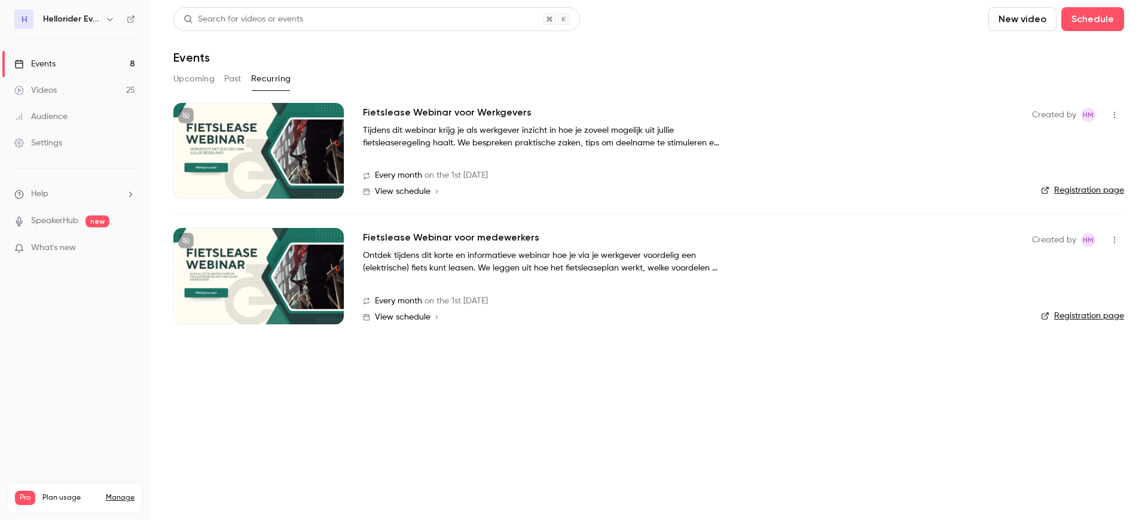
click at [1100, 188] on link "Registration page" at bounding box center [1082, 190] width 83 height 12
